Goal: Task Accomplishment & Management: Manage account settings

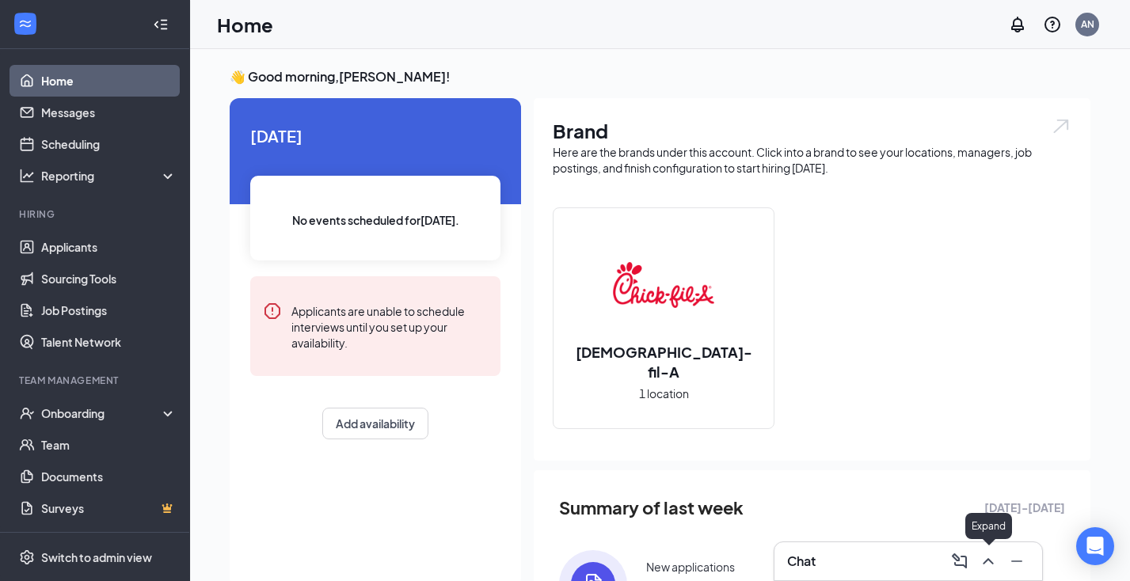
click at [989, 555] on icon "ChevronUp" at bounding box center [987, 561] width 19 height 19
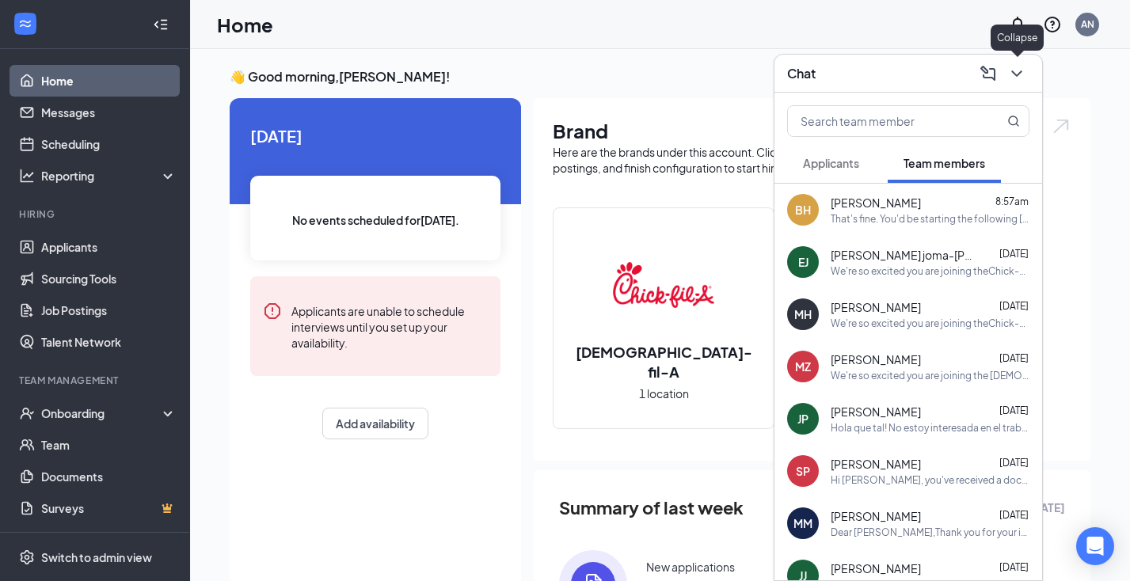
click at [1019, 69] on icon "ChevronDown" at bounding box center [1016, 73] width 19 height 19
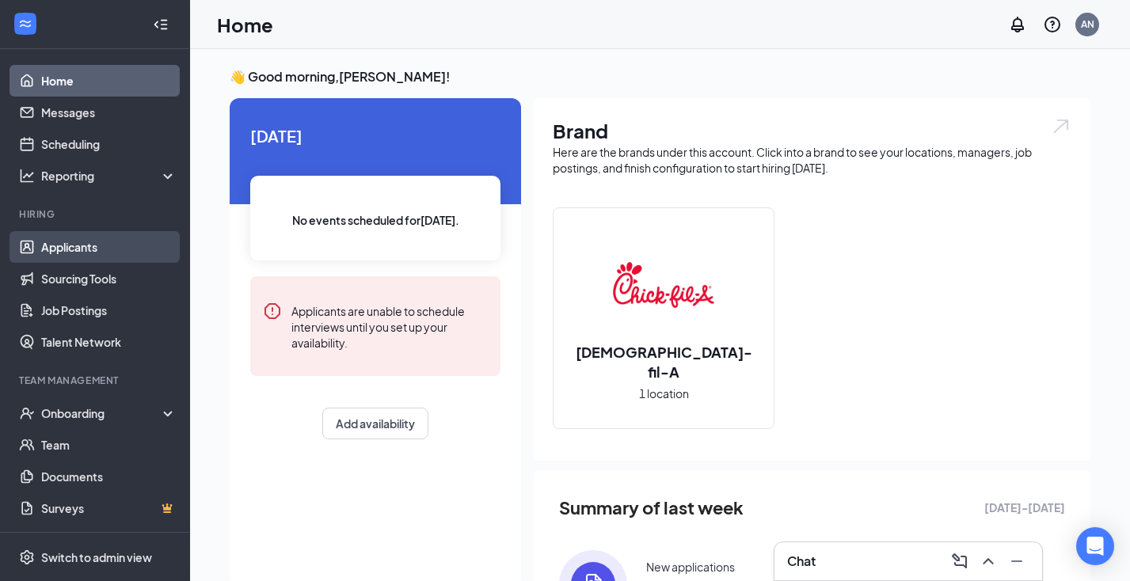
click at [145, 253] on link "Applicants" at bounding box center [108, 247] width 135 height 32
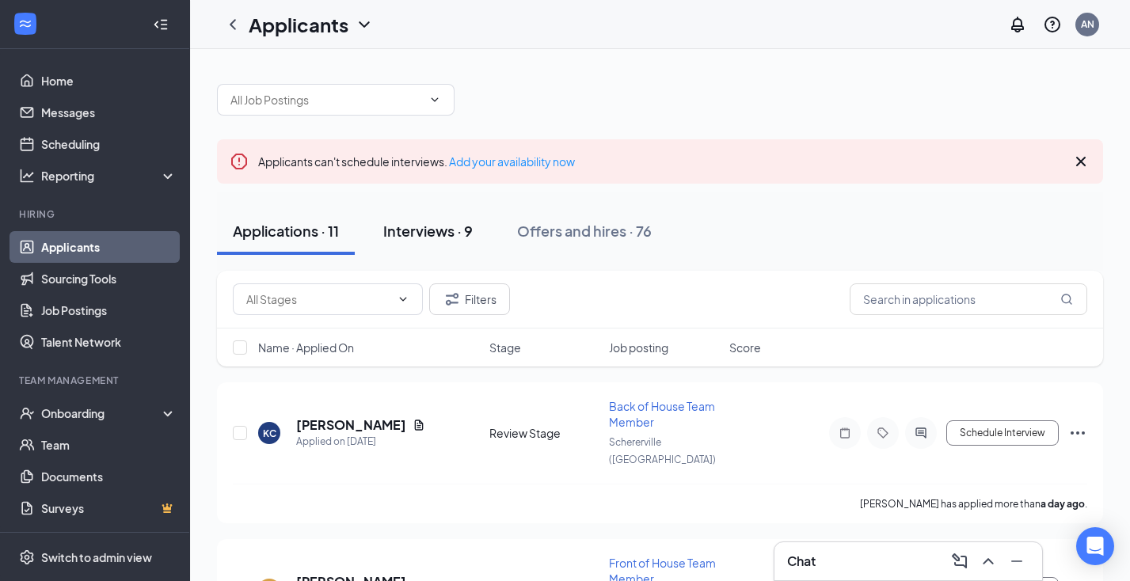
click at [464, 234] on div "Interviews · 9" at bounding box center [427, 231] width 89 height 20
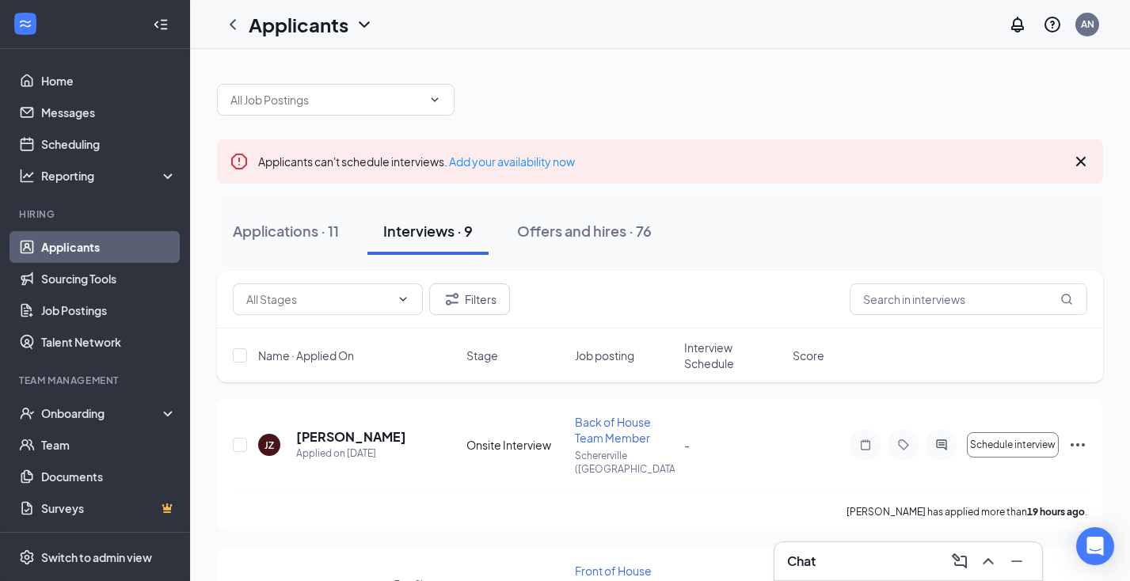
click at [627, 351] on span "Job posting" at bounding box center [604, 355] width 59 height 16
click at [719, 355] on span "Interview Schedule" at bounding box center [733, 356] width 99 height 32
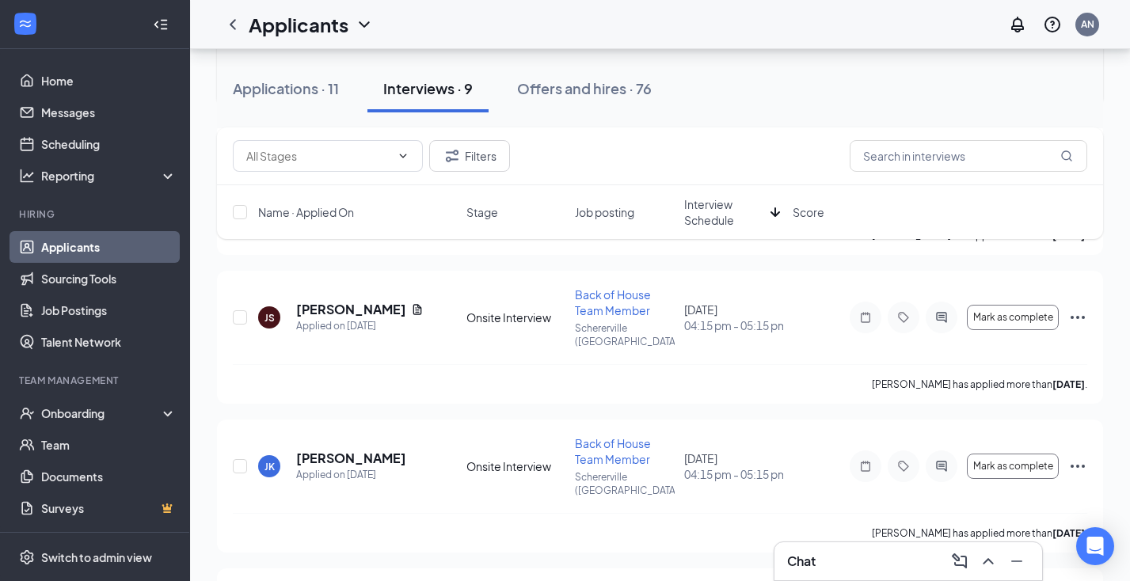
scroll to position [438, 0]
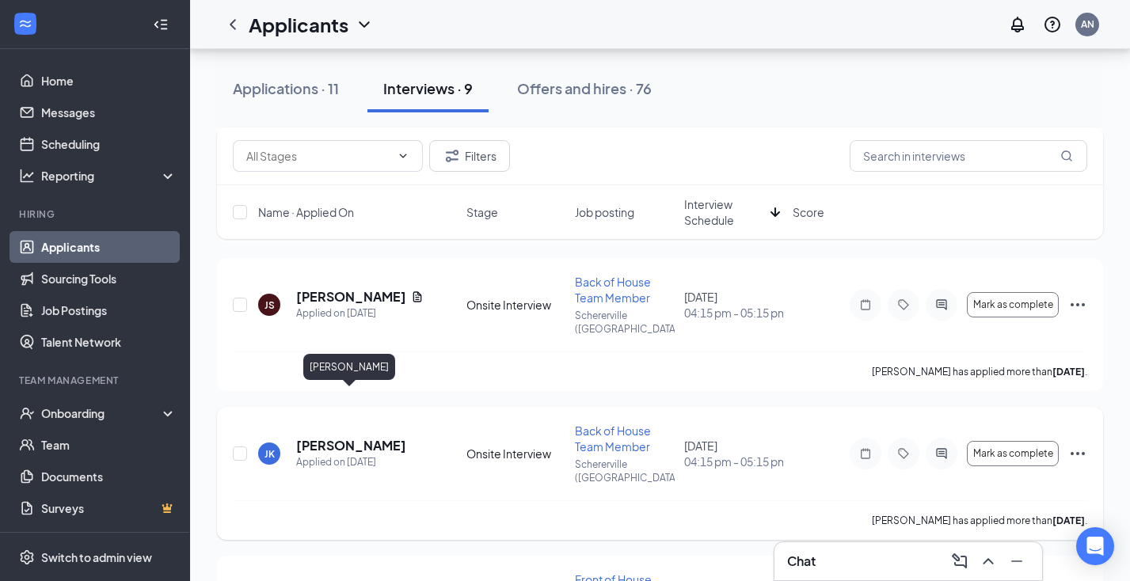
click at [374, 437] on h5 "[PERSON_NAME]" at bounding box center [351, 445] width 110 height 17
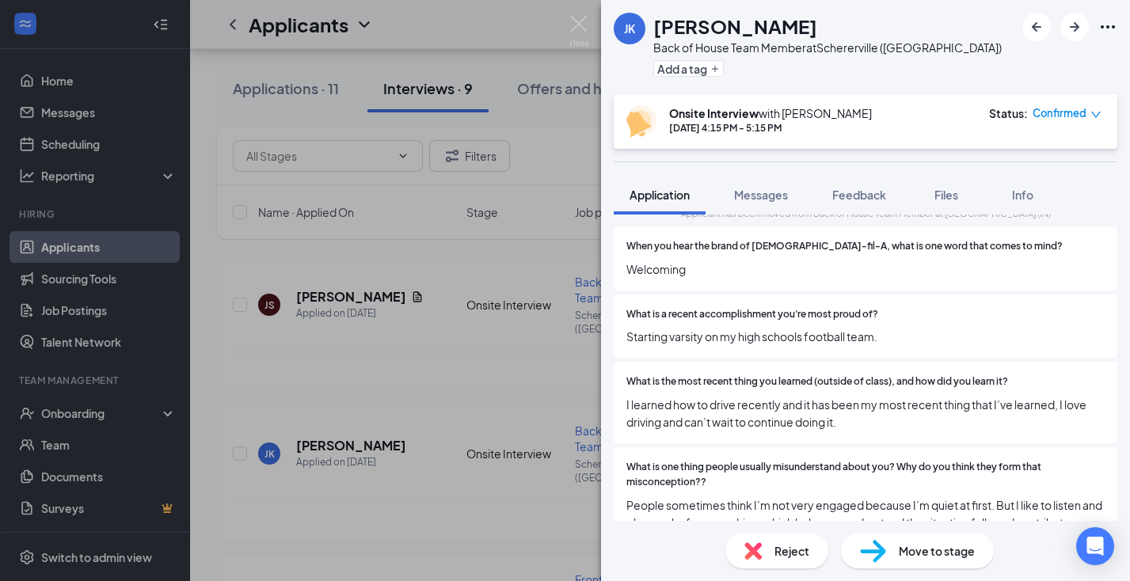
scroll to position [2014, 0]
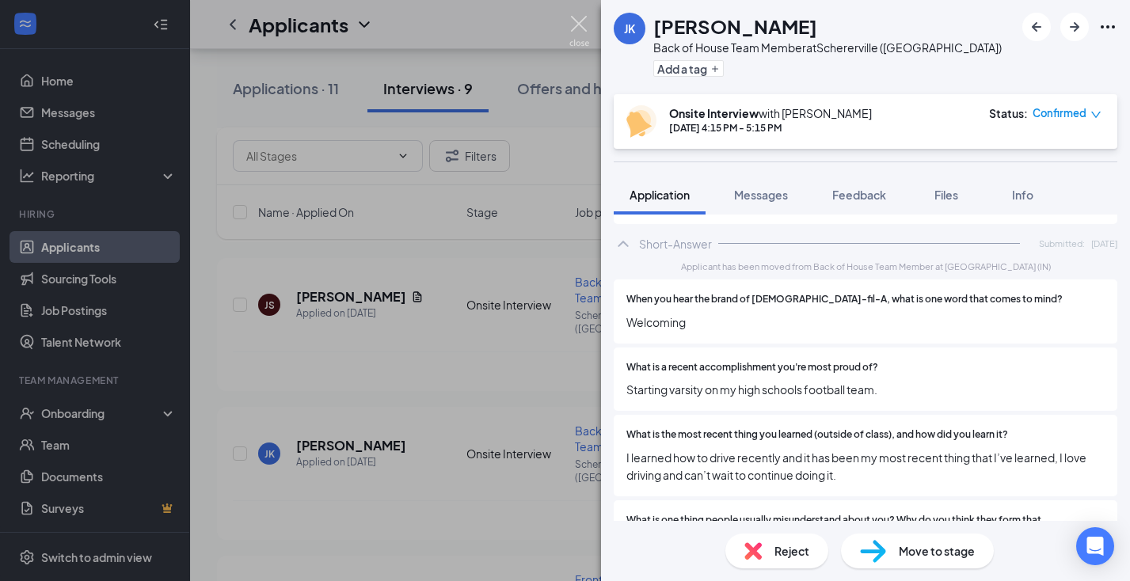
click at [581, 25] on img at bounding box center [579, 31] width 20 height 31
